Goal: Transaction & Acquisition: Obtain resource

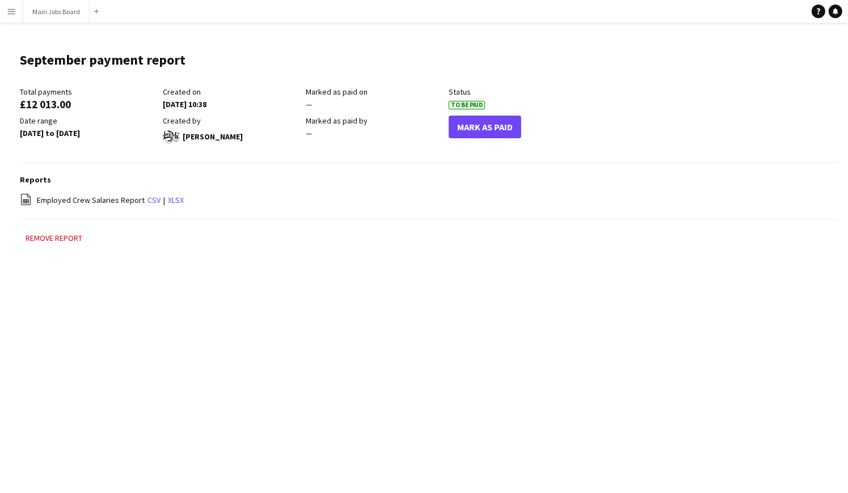
click at [16, 12] on app-icon "Menu" at bounding box center [11, 11] width 9 height 9
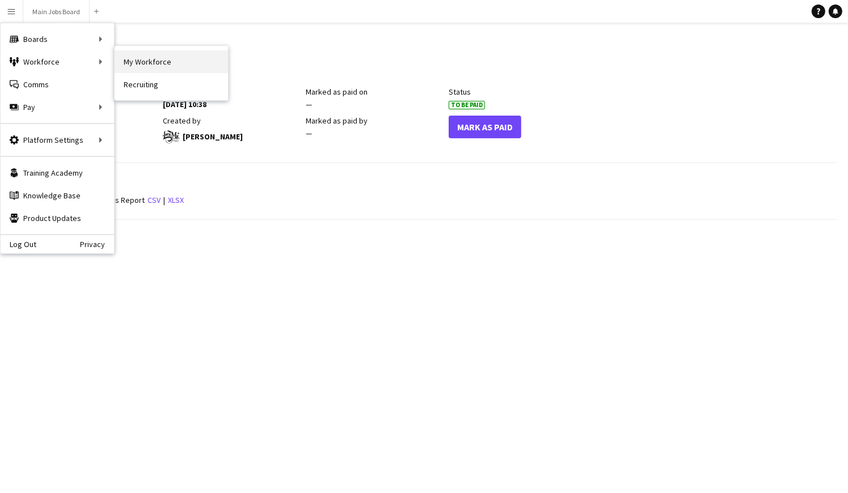
click at [171, 60] on link "My Workforce" at bounding box center [171, 61] width 113 height 23
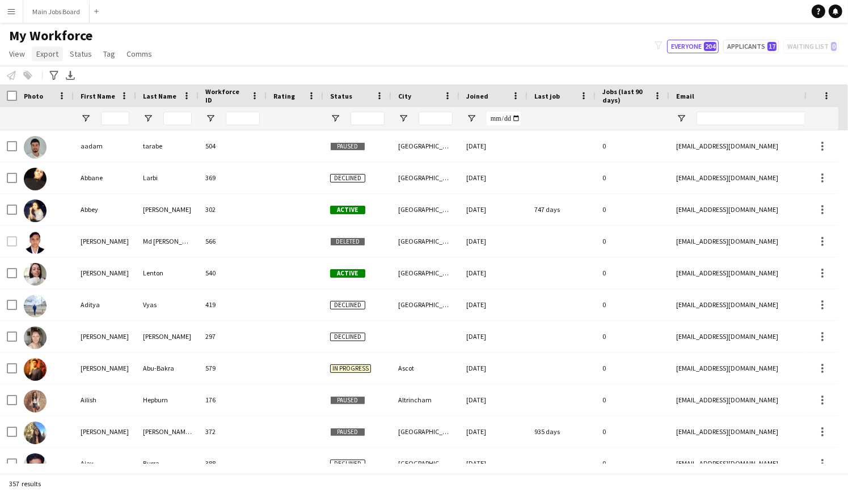
click at [45, 55] on span "Export" at bounding box center [47, 54] width 22 height 10
click at [72, 76] on span "New starters report" at bounding box center [75, 78] width 68 height 10
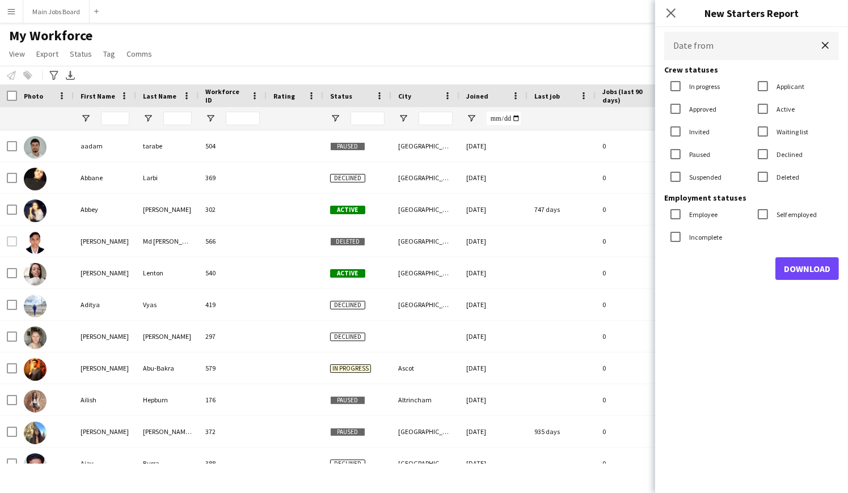
click at [716, 50] on input "Date from" at bounding box center [751, 46] width 175 height 28
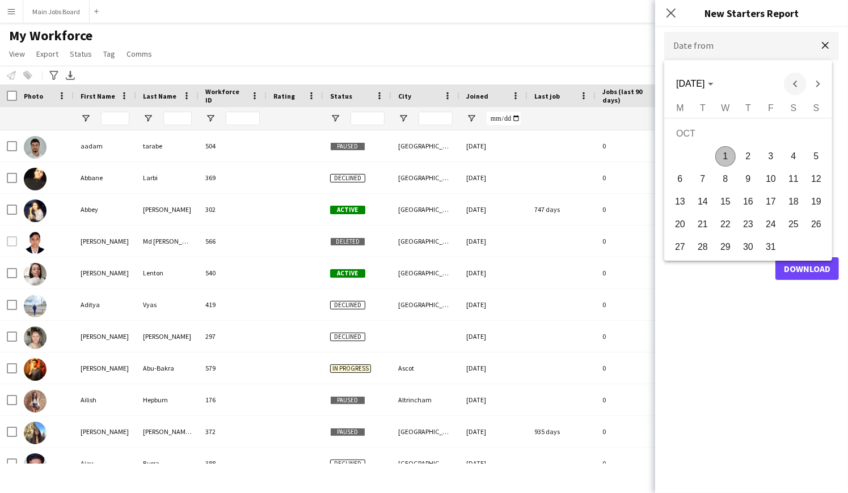
click at [794, 83] on span "Previous month" at bounding box center [795, 84] width 23 height 23
click at [773, 138] on span "1" at bounding box center [771, 135] width 20 height 23
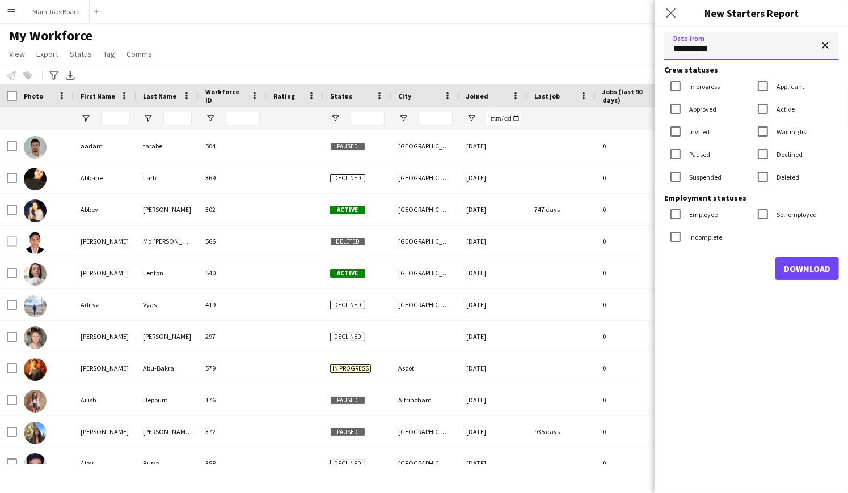
click at [718, 48] on input "**********" at bounding box center [751, 46] width 175 height 28
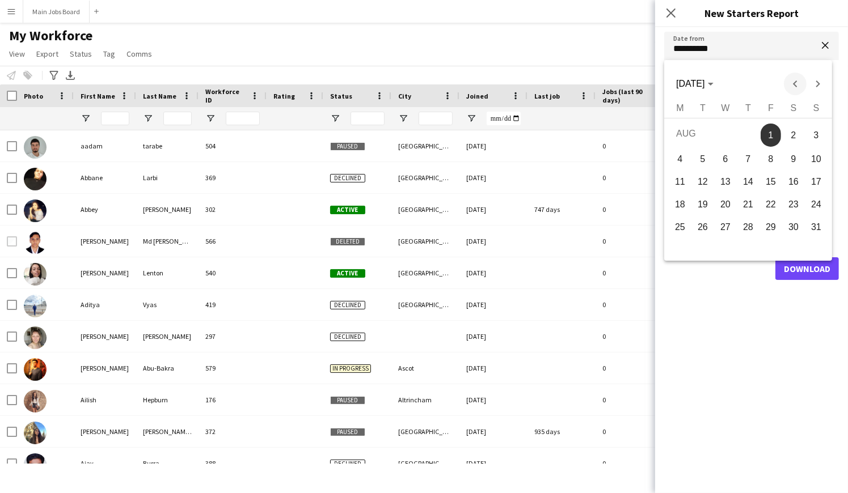
click at [793, 83] on span "Previous month" at bounding box center [795, 84] width 23 height 23
click at [817, 132] on span "1" at bounding box center [816, 135] width 20 height 23
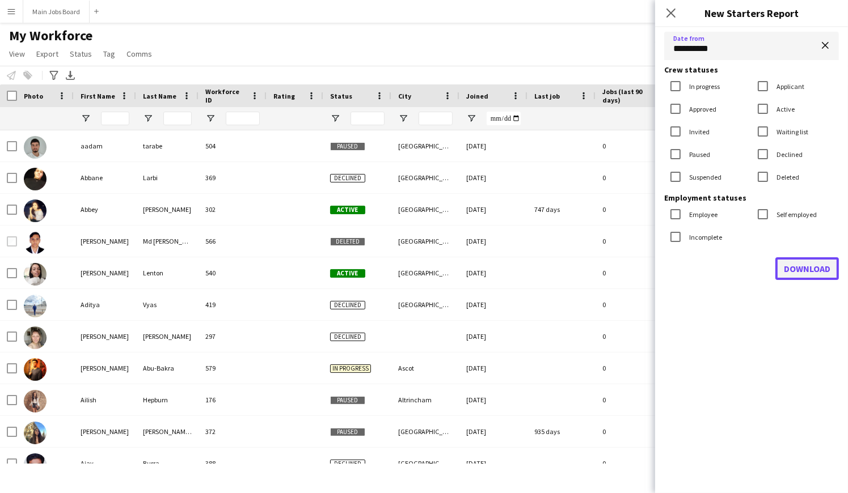
click at [805, 268] on button "Download" at bounding box center [807, 268] width 64 height 23
click at [693, 50] on input "**********" at bounding box center [751, 46] width 175 height 28
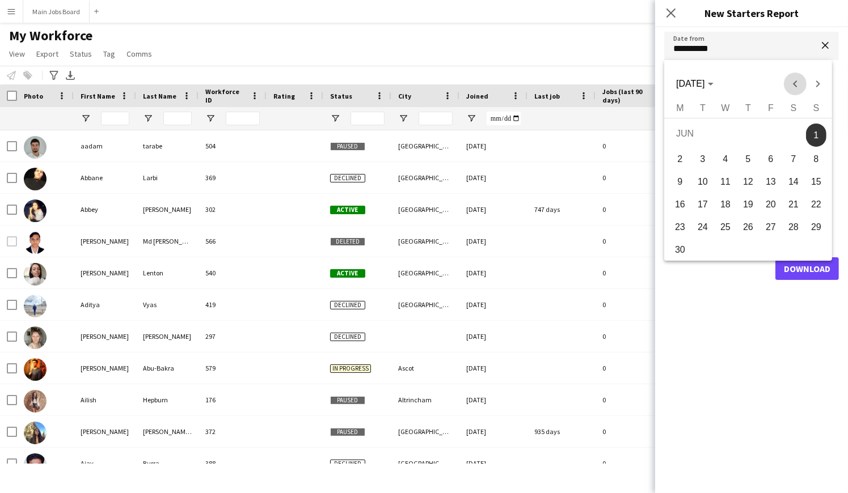
click at [801, 83] on span "Previous month" at bounding box center [795, 84] width 23 height 23
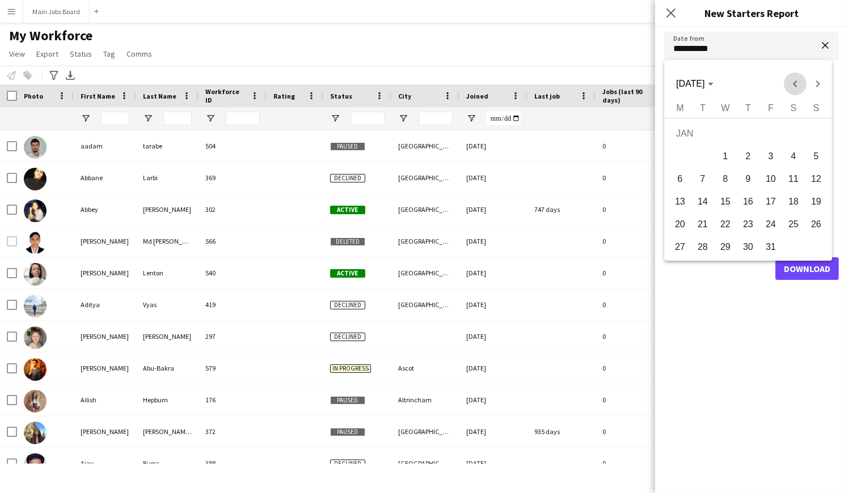
click at [801, 83] on span "Previous month" at bounding box center [795, 84] width 23 height 23
click at [820, 131] on span "1" at bounding box center [816, 135] width 20 height 23
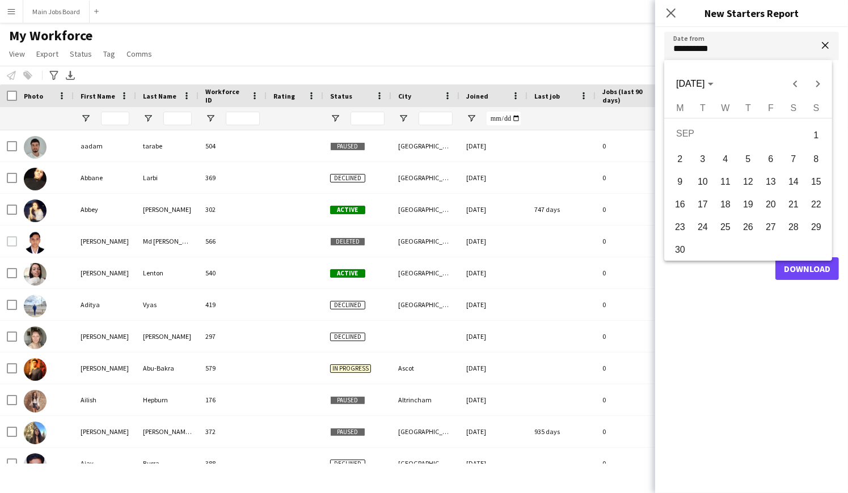
type input "**********"
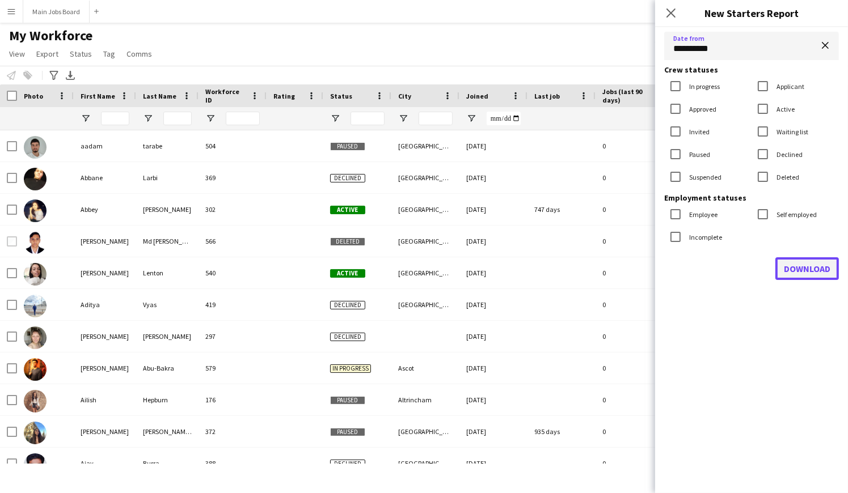
click at [817, 269] on button "Download" at bounding box center [807, 268] width 64 height 23
